Goal: Task Accomplishment & Management: Use online tool/utility

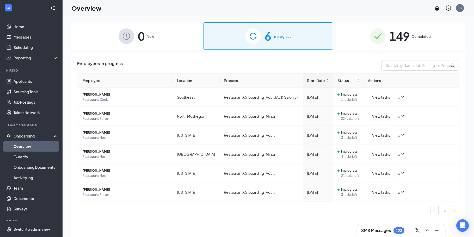
click at [431, 36] on div "149 Completed" at bounding box center [401, 35] width 130 height 27
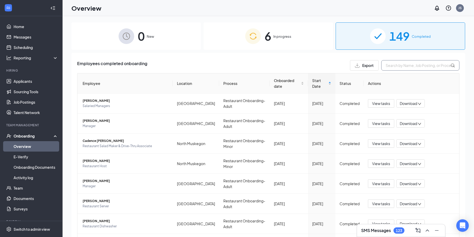
click at [414, 68] on input "text" at bounding box center [420, 65] width 78 height 10
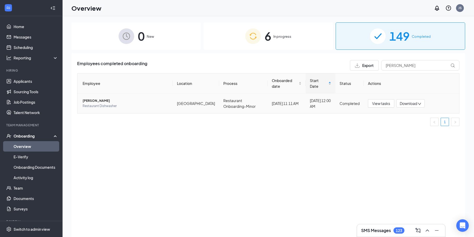
click at [419, 104] on icon "down" at bounding box center [420, 104] width 4 height 4
click at [413, 117] on div "Download summary" at bounding box center [428, 116] width 56 height 6
click at [387, 67] on input "[PERSON_NAME]" at bounding box center [420, 65] width 78 height 10
drag, startPoint x: 407, startPoint y: 67, endPoint x: 357, endPoint y: 69, distance: 49.9
click at [358, 69] on div "Export [PERSON_NAME]" at bounding box center [405, 65] width 110 height 10
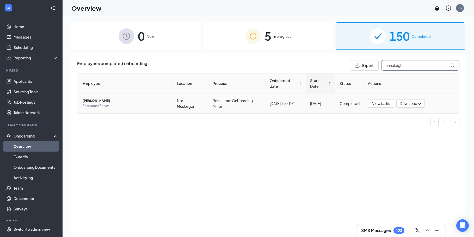
type input "annaleigh"
click at [420, 103] on icon "down" at bounding box center [420, 104] width 4 height 4
click at [416, 117] on div "Download summary" at bounding box center [428, 116] width 56 height 6
